Goal: Task Accomplishment & Management: Manage account settings

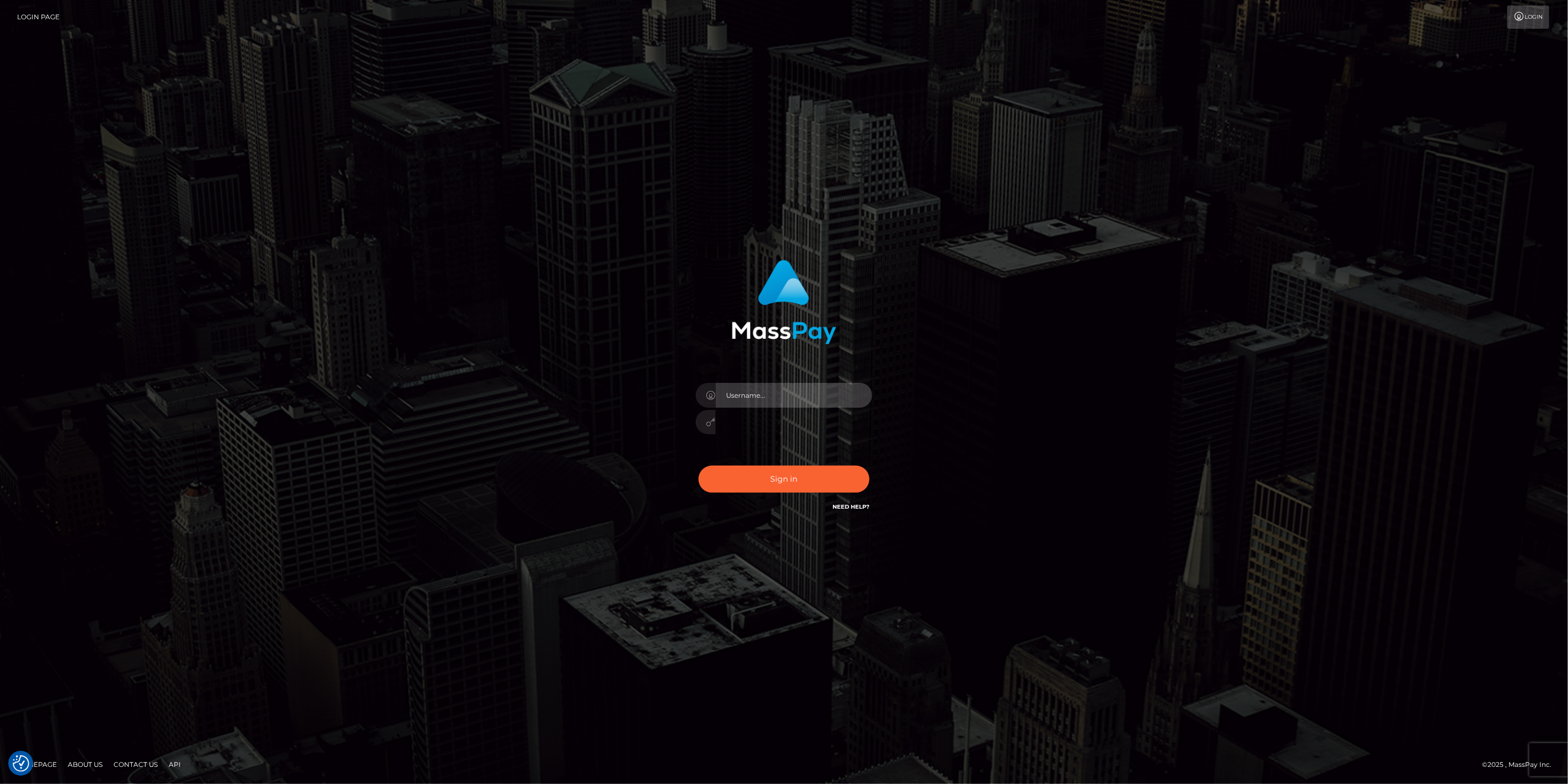
click at [864, 393] on input "text" at bounding box center [794, 395] width 157 height 24
type input "dfallu2"
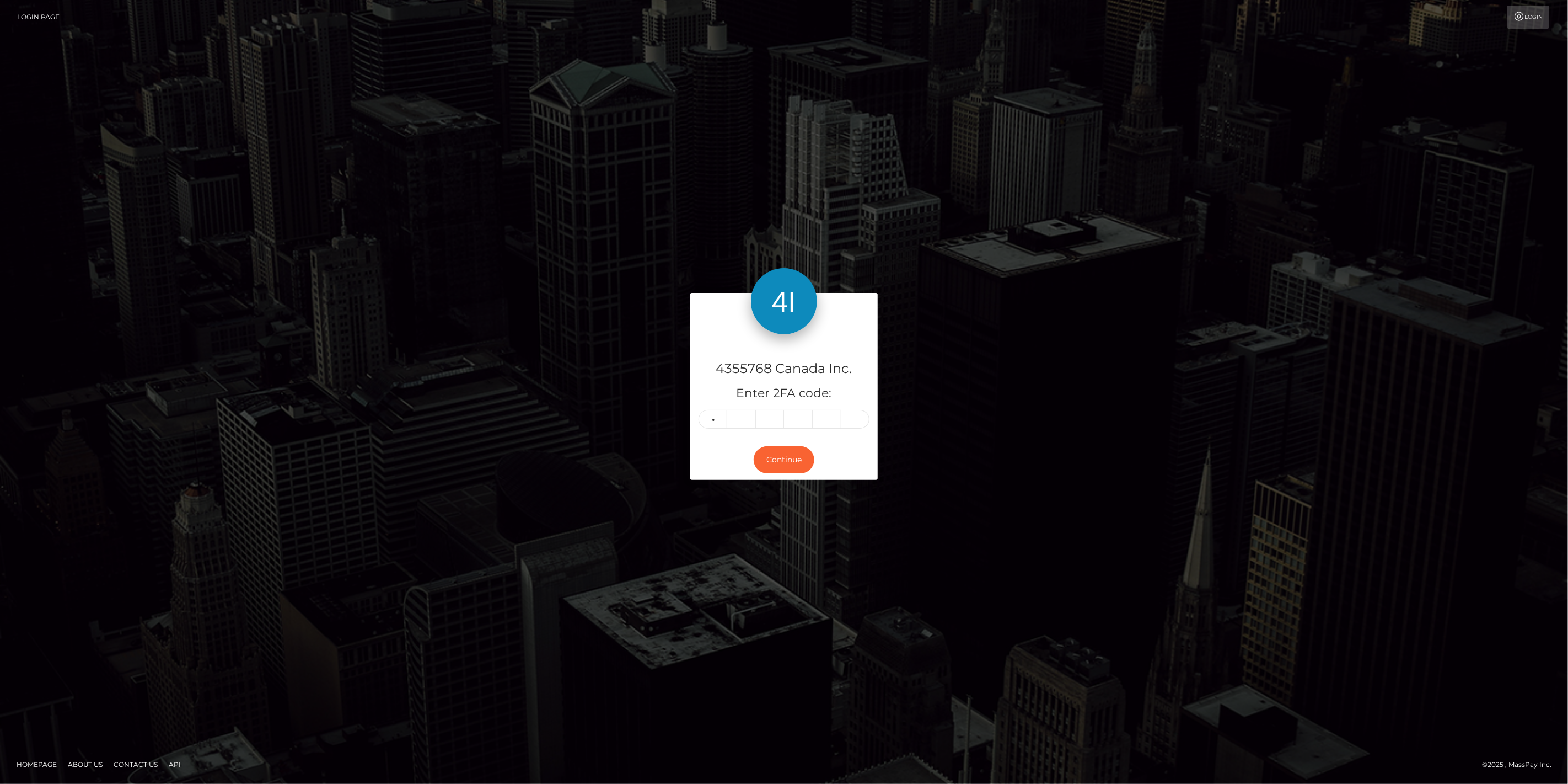
type input "6"
type input "2"
type input "8"
type input "9"
type input "6"
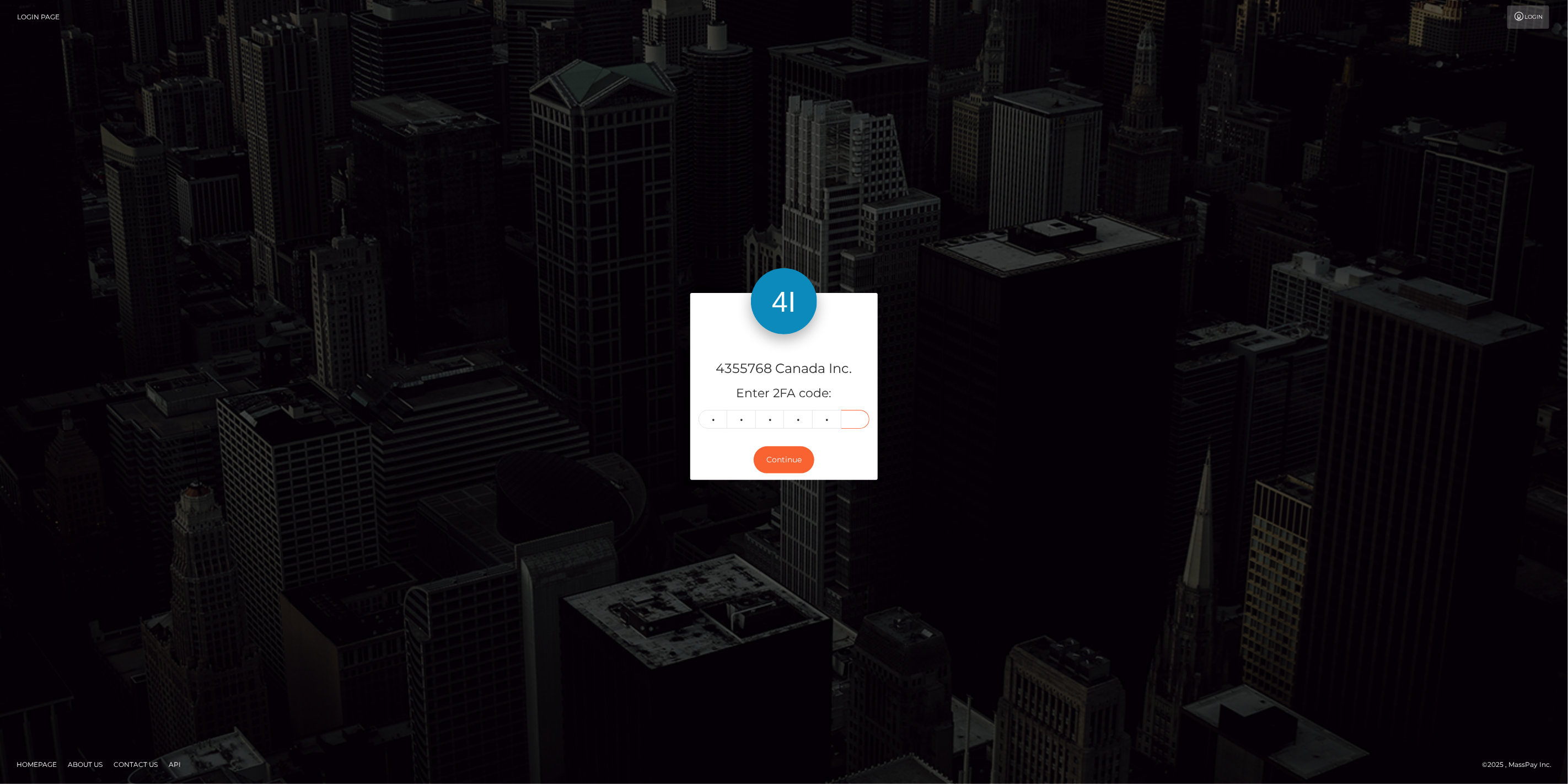
type input "0"
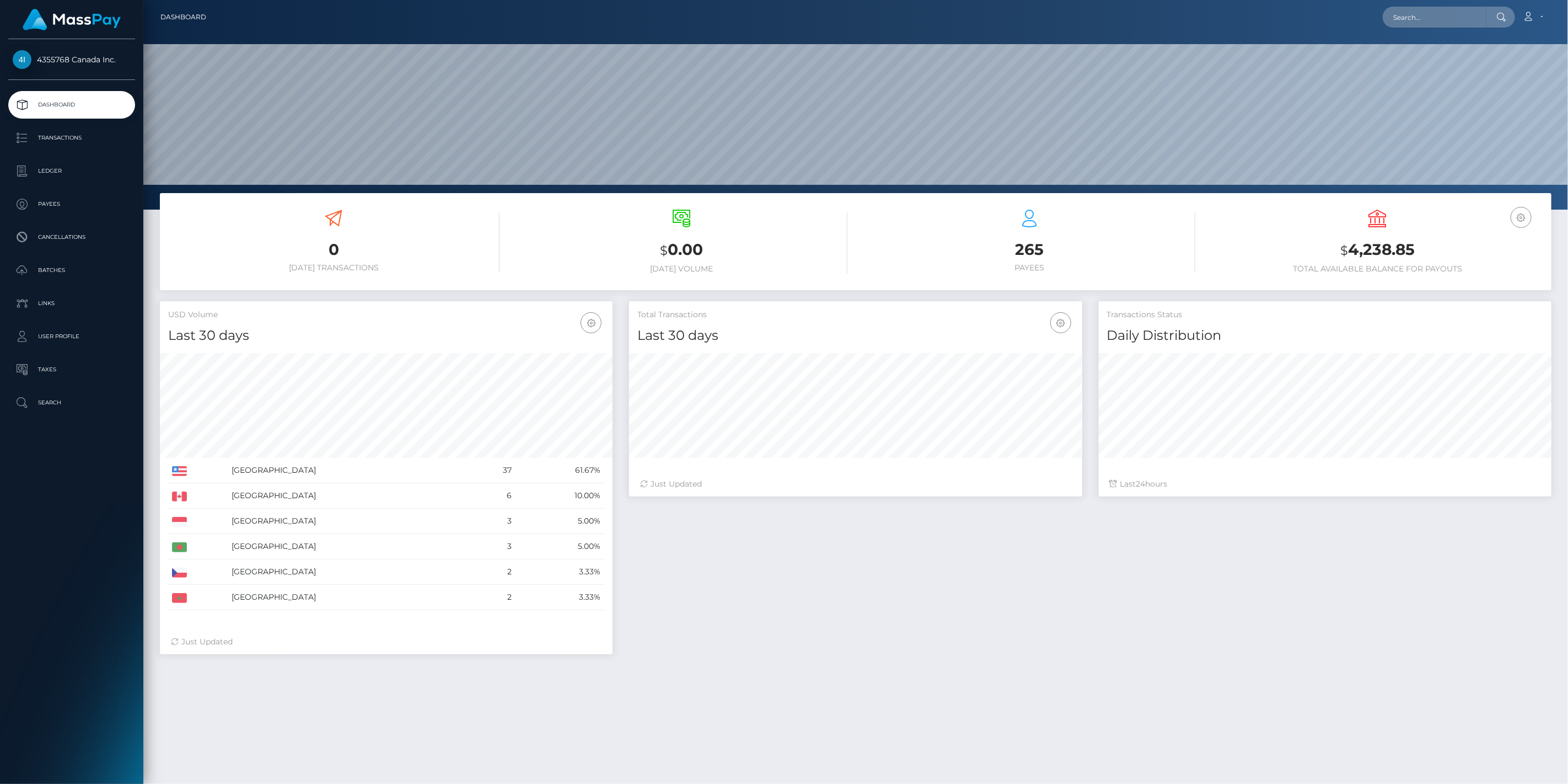
scroll to position [195, 453]
